Goal: Task Accomplishment & Management: Complete application form

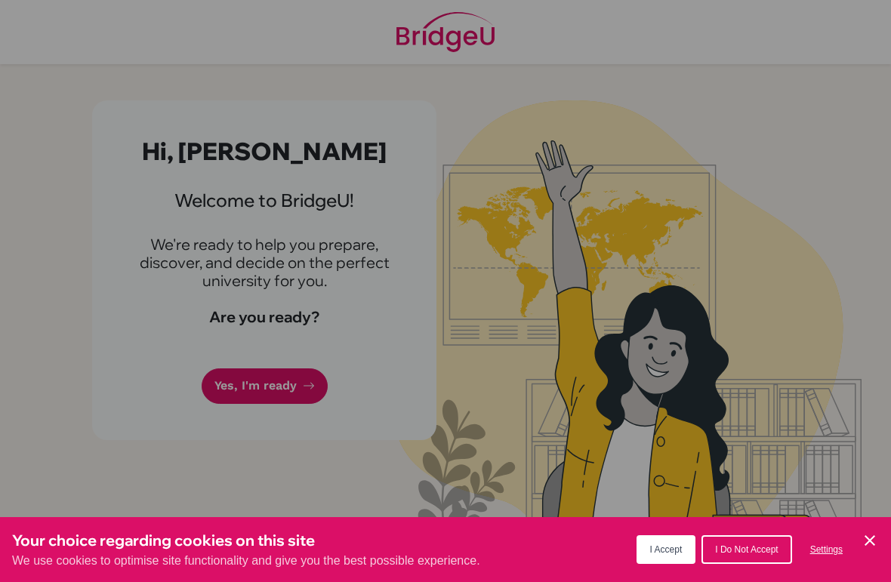
click at [298, 389] on div "Cookie Preferences" at bounding box center [445, 291] width 891 height 582
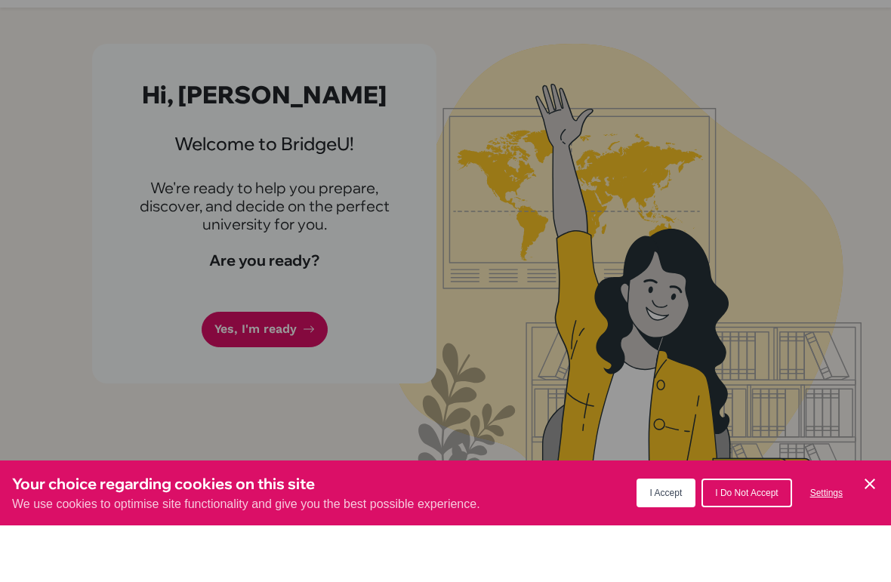
scroll to position [37, 0]
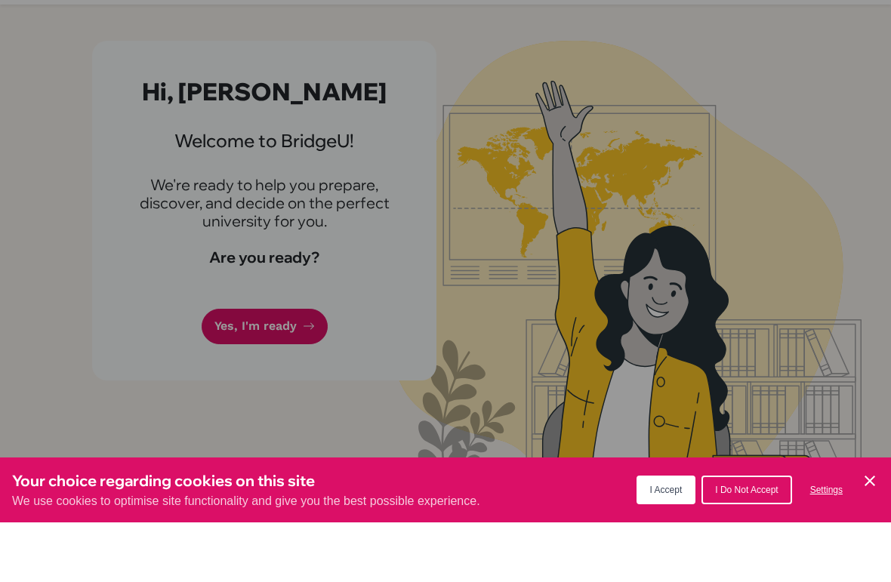
click at [667, 545] on span "I Accept" at bounding box center [666, 550] width 32 height 11
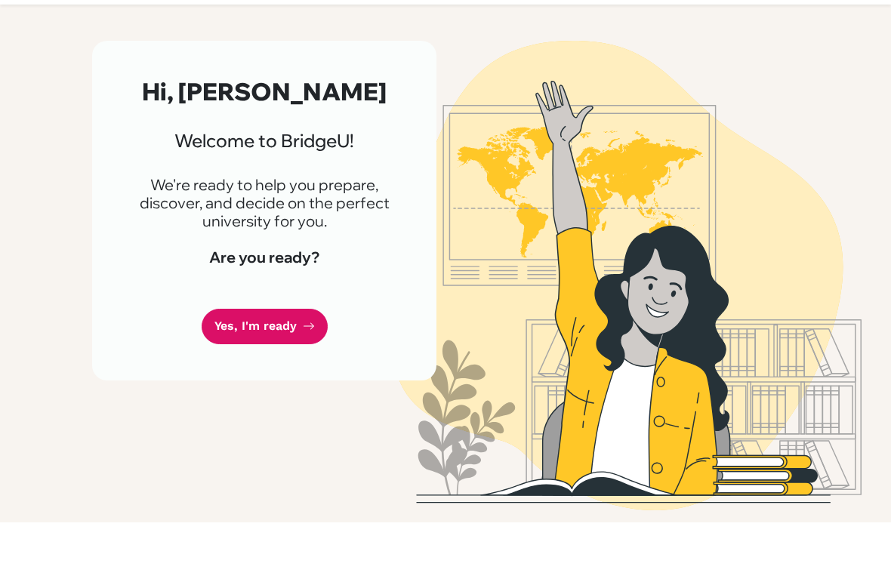
click at [294, 369] on link "Yes, I'm ready" at bounding box center [265, 386] width 126 height 35
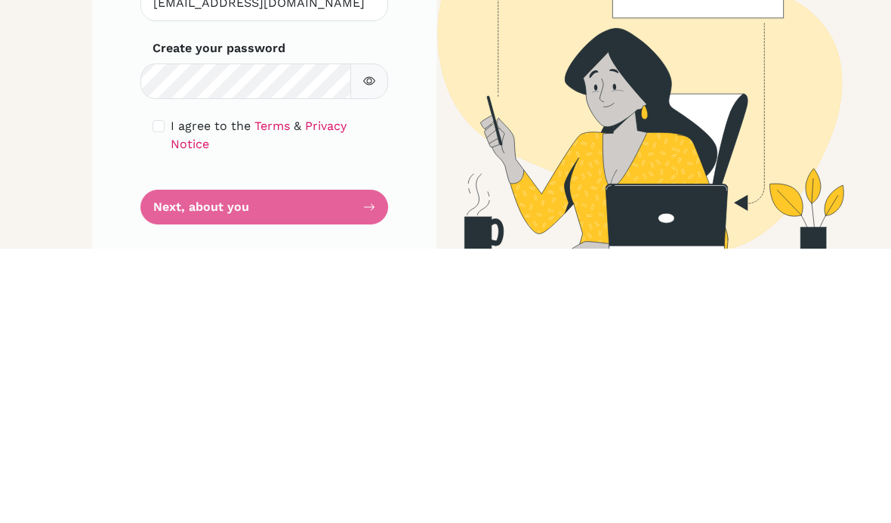
click at [376, 338] on button "button" at bounding box center [369, 355] width 38 height 35
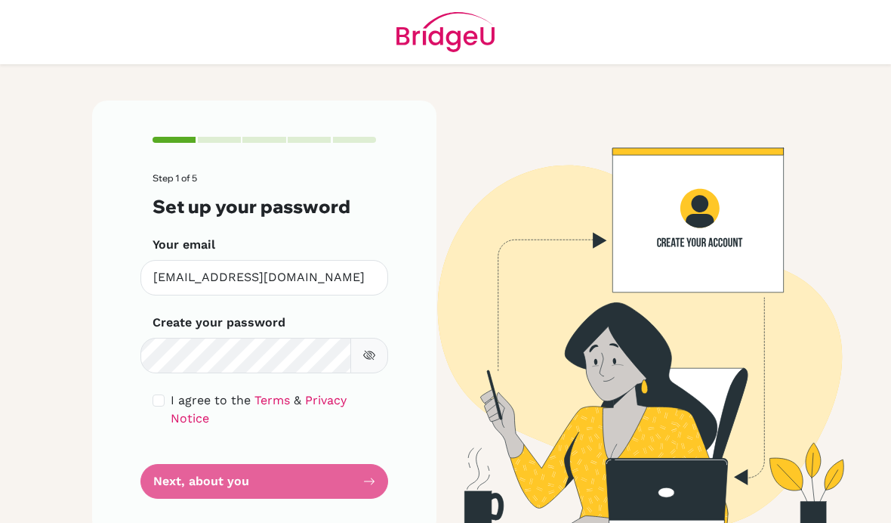
click at [376, 338] on button "button" at bounding box center [369, 355] width 38 height 35
click at [147, 338] on div "Step 1 of 5 Set up your password Your email stu500037@misdoha.com Invalid email…" at bounding box center [264, 317] width 344 height 434
click at [153, 394] on input "checkbox" at bounding box center [159, 400] width 12 height 12
checkbox input "true"
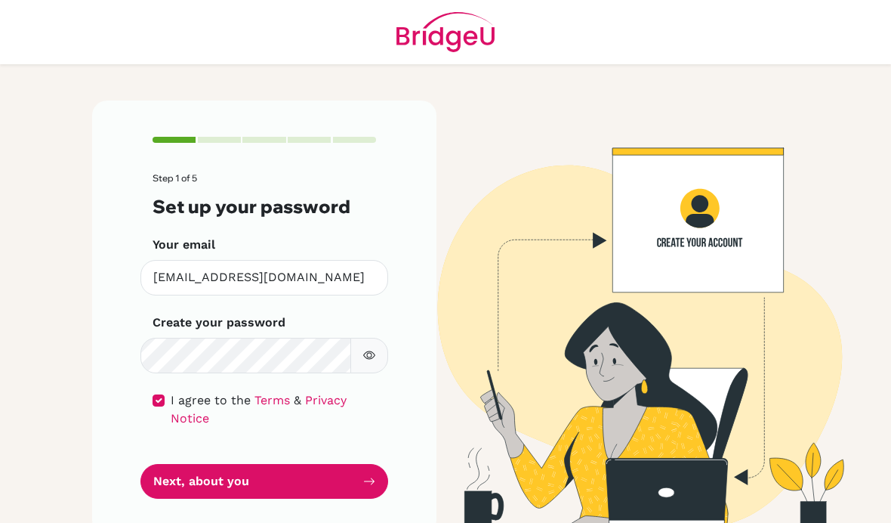
click at [331, 464] on button "Next, about you" at bounding box center [264, 481] width 248 height 35
